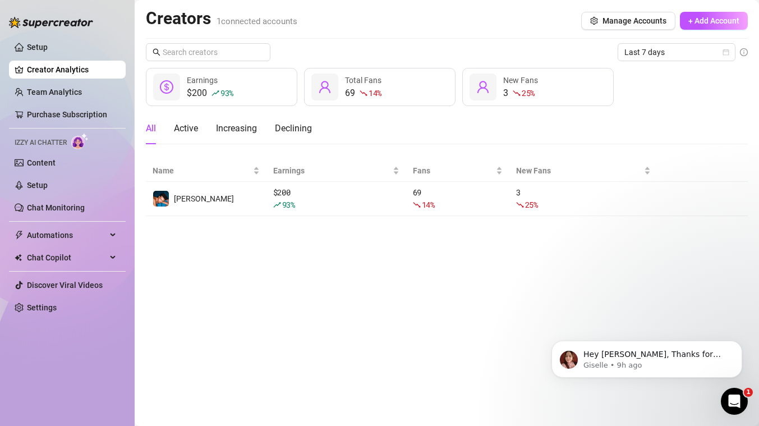
click at [733, 405] on icon "Open Intercom Messenger" at bounding box center [734, 401] width 19 height 19
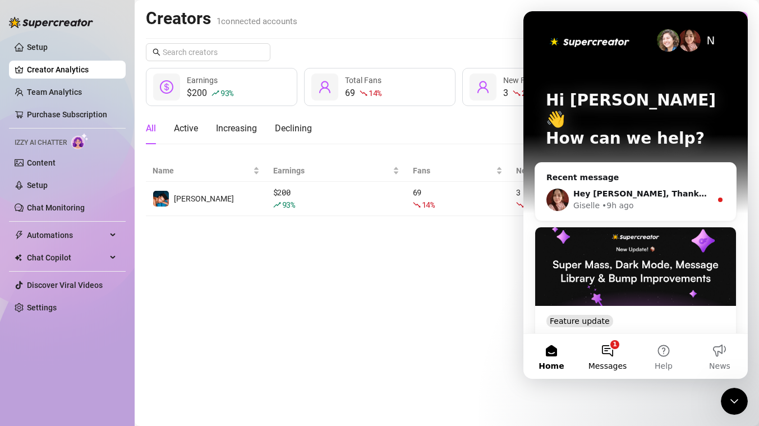
click at [606, 356] on button "1 Messages" at bounding box center [607, 356] width 56 height 45
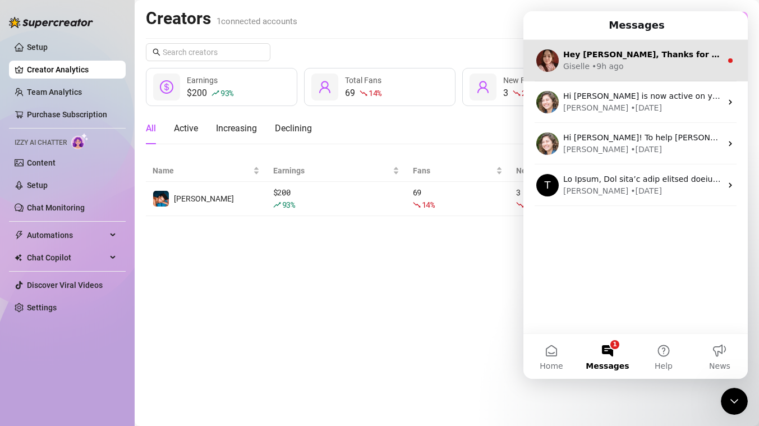
click at [652, 67] on div "Giselle • 9h ago" at bounding box center [642, 67] width 158 height 12
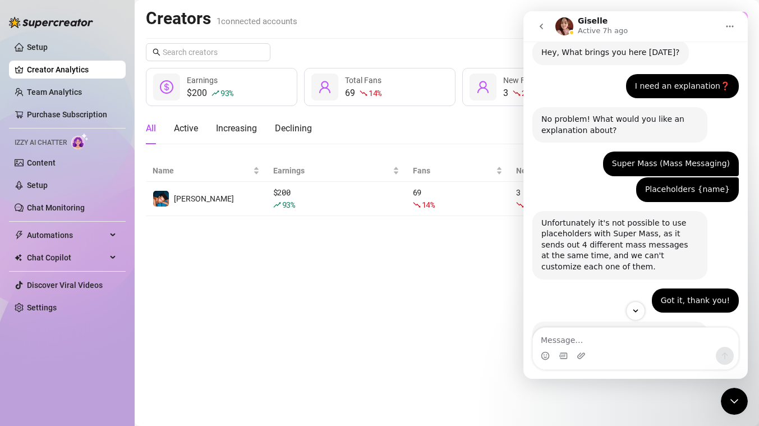
scroll to position [405, 0]
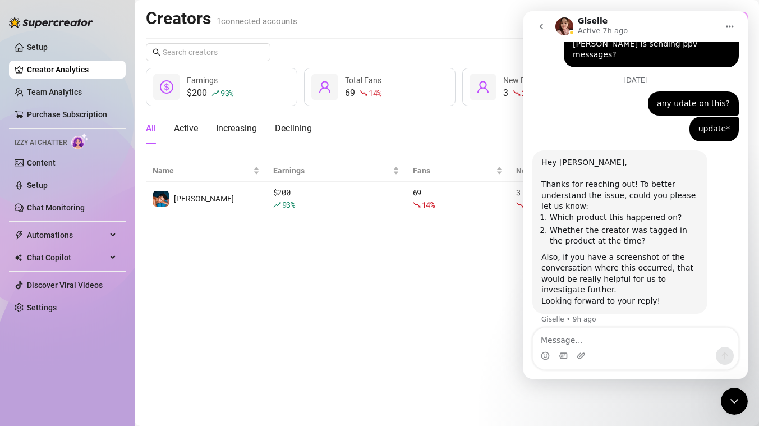
click at [422, 296] on main "Creators 1 connected accounts Manage Accounts + Add Account Last 7 days $200 93…" at bounding box center [447, 213] width 624 height 426
click at [727, 406] on icon "Close Intercom Messenger" at bounding box center [733, 400] width 13 height 13
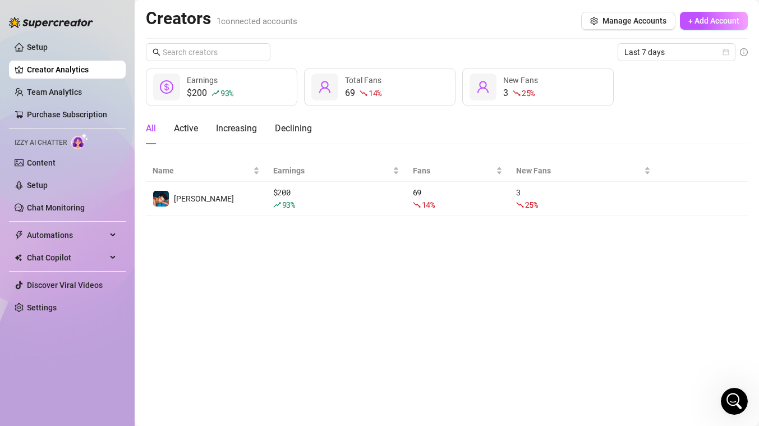
click at [68, 36] on ul "Setup Creator Analytics Team Analytics Purchase Subscription Izzy AI Chatter Co…" at bounding box center [67, 177] width 117 height 287
click at [48, 48] on link "Setup" at bounding box center [37, 47] width 21 height 9
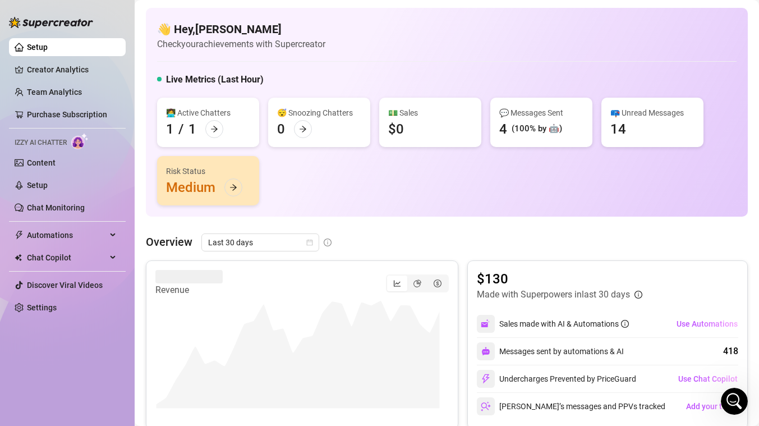
click at [517, 119] on div "💬 Messages Sent 4 (100% by 🤖)" at bounding box center [541, 122] width 102 height 49
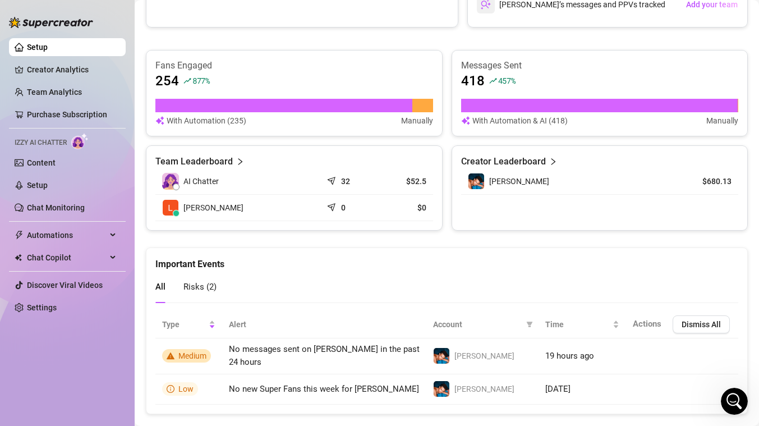
scroll to position [402, 0]
